Goal: Information Seeking & Learning: Learn about a topic

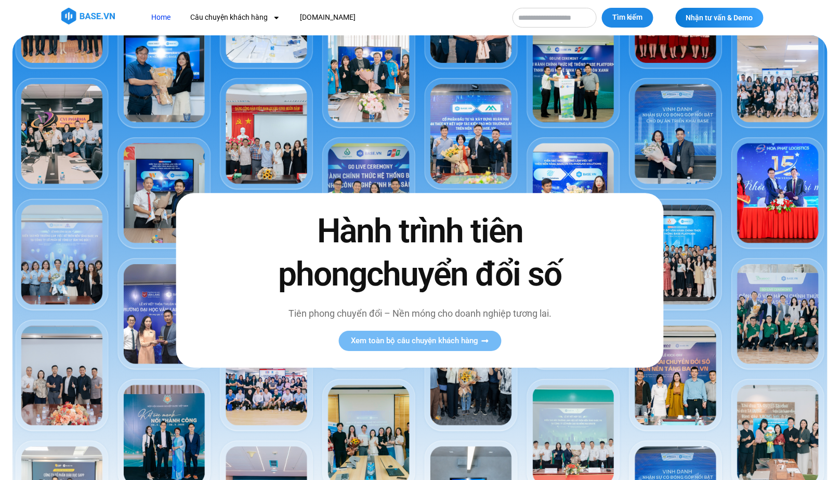
click at [569, 23] on input "Tìm kiếm" at bounding box center [555, 18] width 84 height 20
type input "**********"
click at [602, 8] on button "Tìm kiếm" at bounding box center [627, 18] width 51 height 20
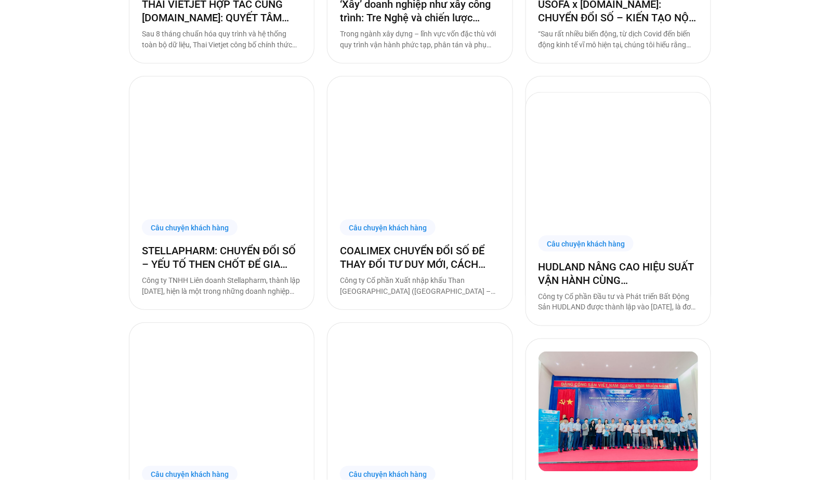
scroll to position [346, 0]
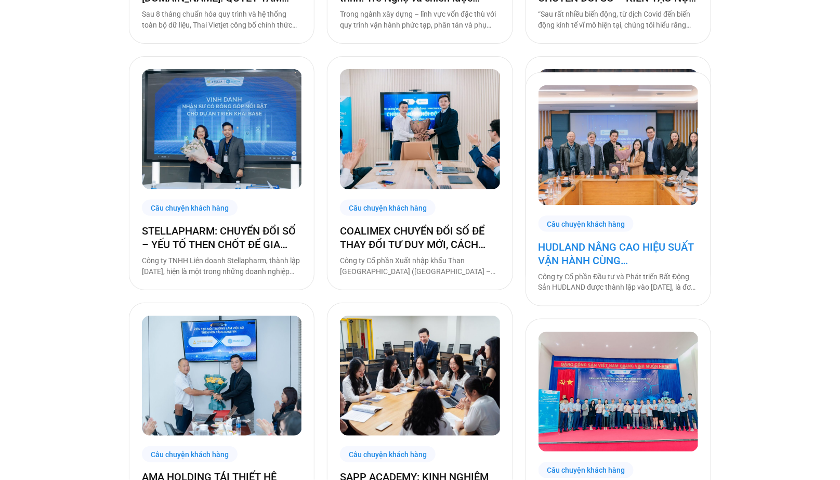
click at [605, 255] on link "HUDLAND NÂNG CAO HIỆU SUẤT VẬN HÀNH CÙNG [DOMAIN_NAME]" at bounding box center [619, 253] width 160 height 27
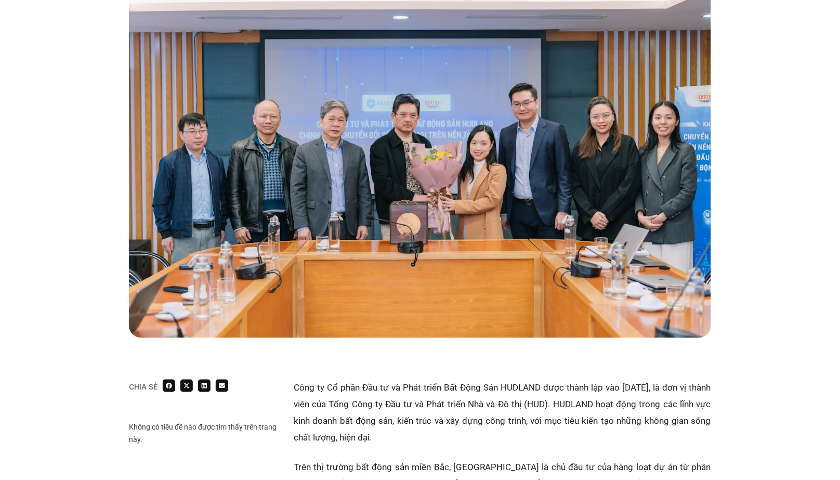
scroll to position [372, 0]
